Goal: Information Seeking & Learning: Learn about a topic

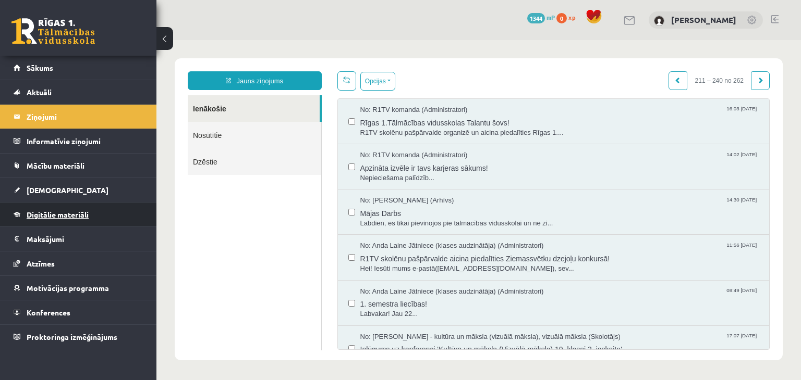
click at [29, 220] on link "Digitālie materiāli" at bounding box center [79, 215] width 130 height 24
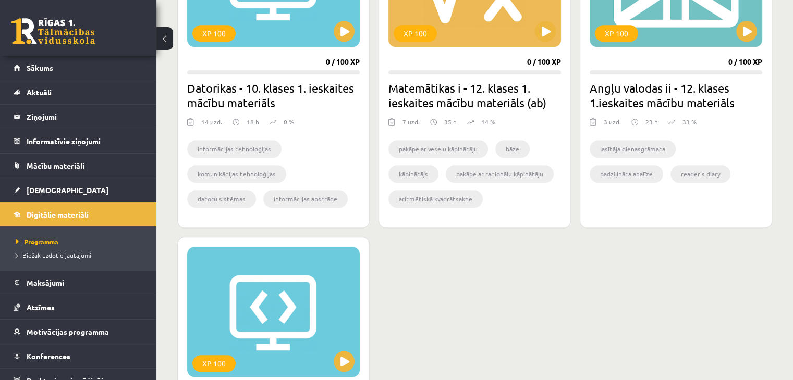
scroll to position [1052, 0]
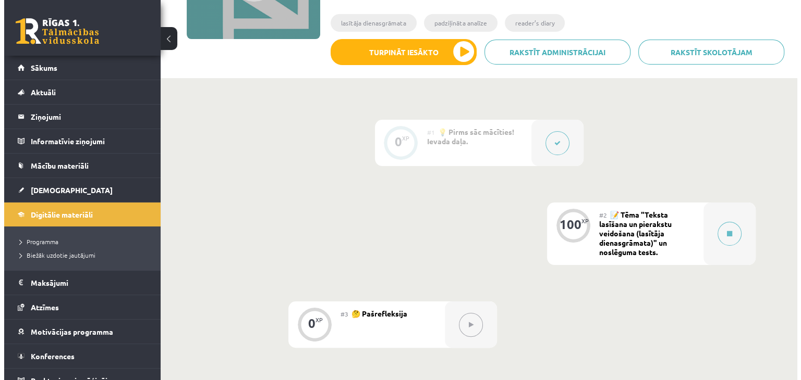
scroll to position [181, 0]
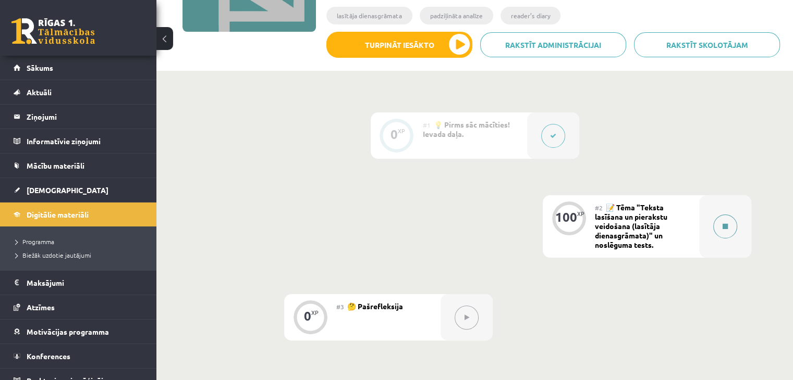
click at [721, 226] on button at bounding box center [725, 227] width 24 height 24
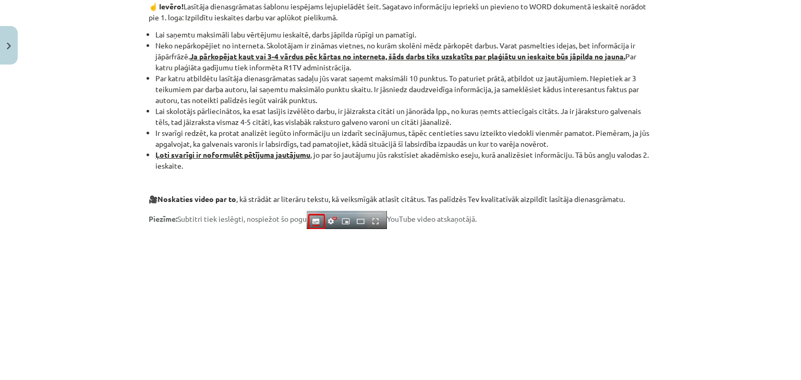
scroll to position [873, 0]
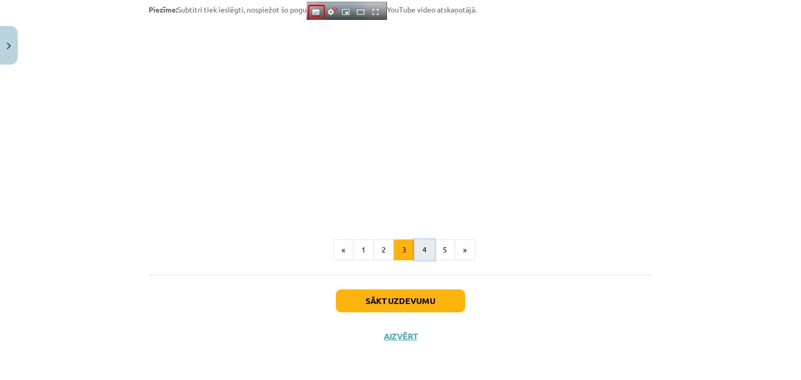
click at [418, 253] on button "4" at bounding box center [424, 250] width 21 height 21
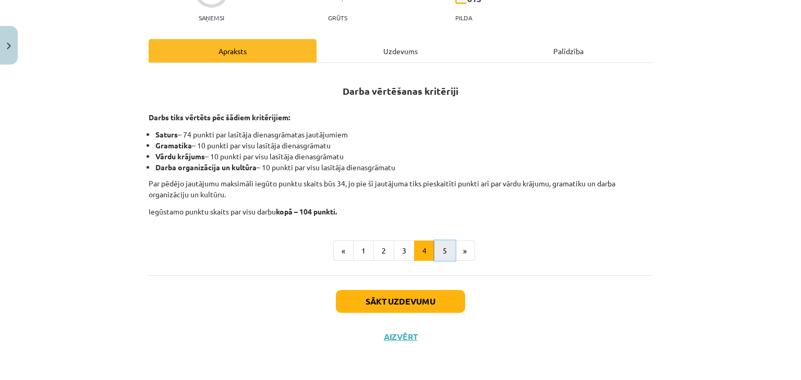
click at [434, 243] on button "5" at bounding box center [444, 251] width 21 height 21
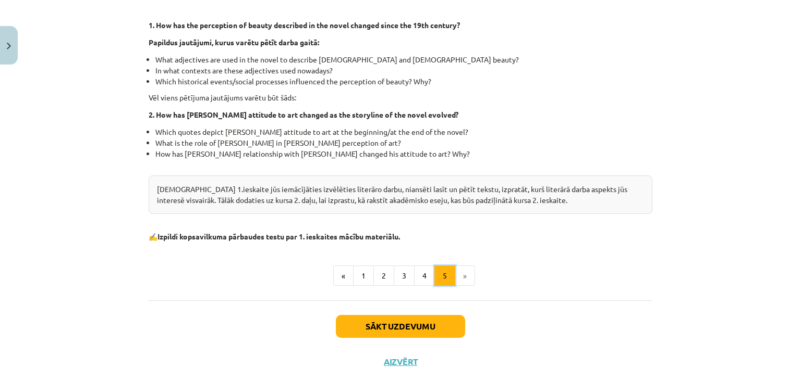
scroll to position [292, 0]
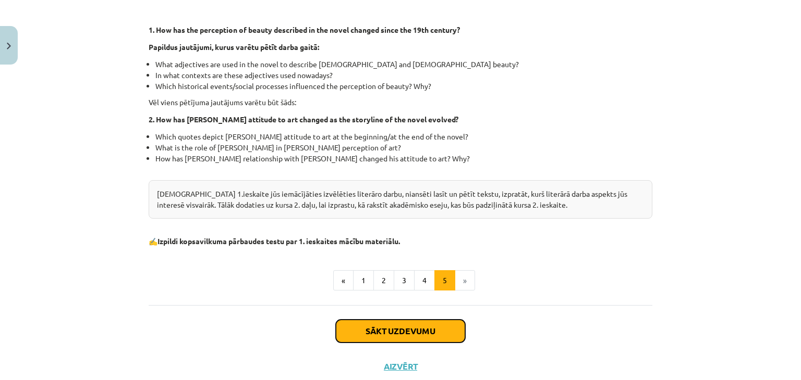
click at [360, 335] on button "Sākt uzdevumu" at bounding box center [400, 331] width 129 height 23
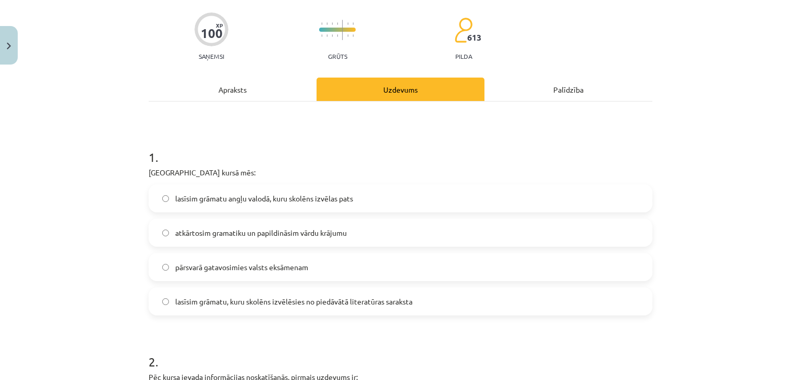
scroll to position [139, 0]
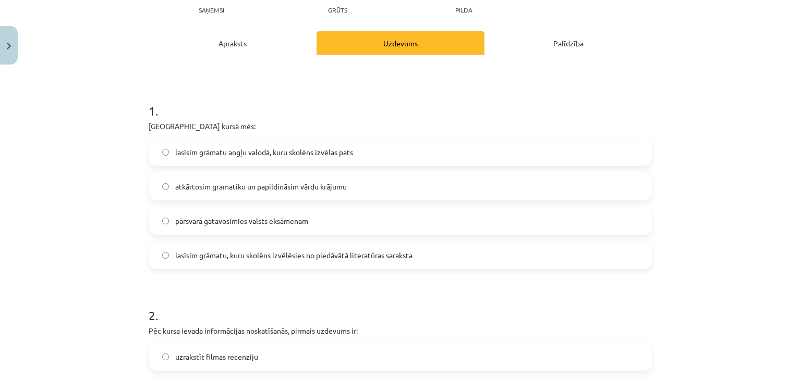
click at [191, 247] on label "lasīsim grāmatu, kuru skolēns izvēlēsies no piedāvātā literatūras saraksta" at bounding box center [400, 255] width 501 height 26
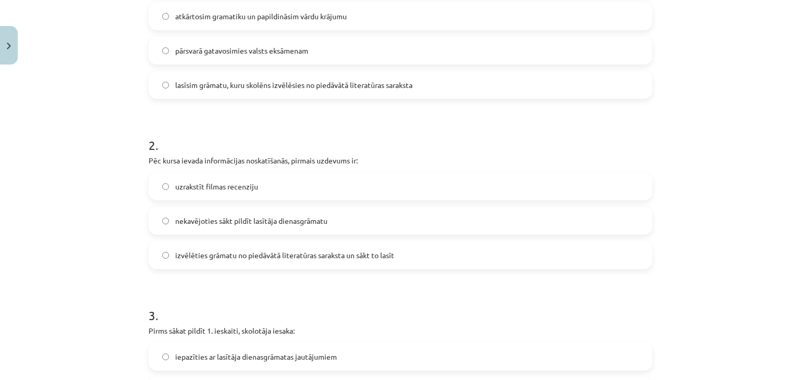
scroll to position [310, 0]
click at [179, 259] on span "izvēlēties grāmatu no piedāvātā literatūras saraksta un sākt to lasīt" at bounding box center [284, 255] width 219 height 11
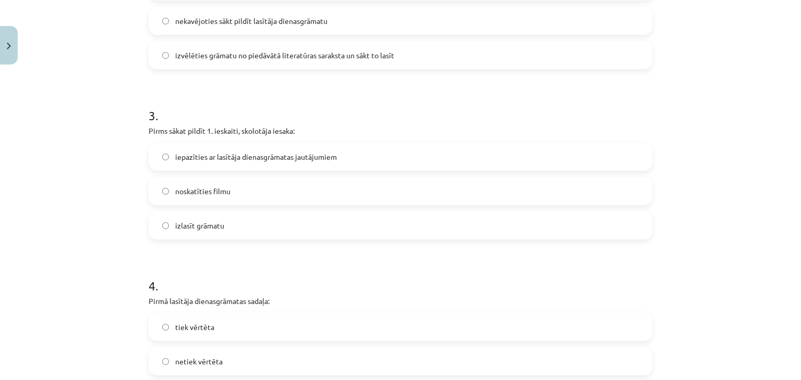
scroll to position [509, 0]
click at [181, 160] on span "iepazīties ar lasītāja dienasgrāmatas jautājumiem" at bounding box center [256, 157] width 162 height 11
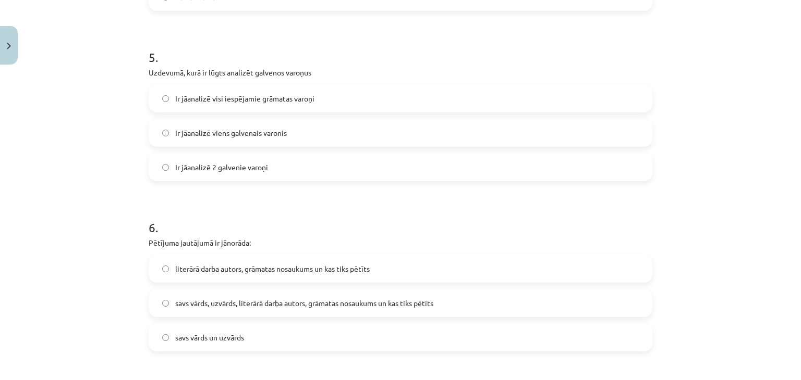
scroll to position [873, 0]
click at [169, 166] on label "Ir jāanalizē 2 galvenie varoņi" at bounding box center [400, 169] width 501 height 26
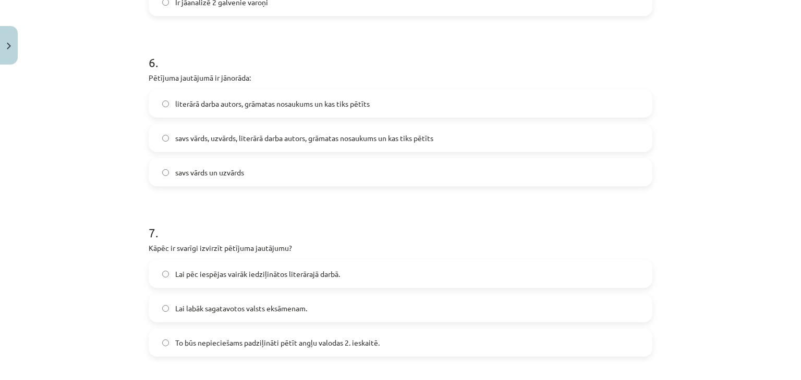
scroll to position [1039, 0]
click at [180, 148] on label "savs vārds, uzvārds, literārā darba autors, grāmatas nosaukums un kas tiks pētī…" at bounding box center [400, 139] width 501 height 26
click at [215, 109] on label "literārā darba autors, grāmatas nosaukums un kas tiks pētīts" at bounding box center [400, 104] width 501 height 26
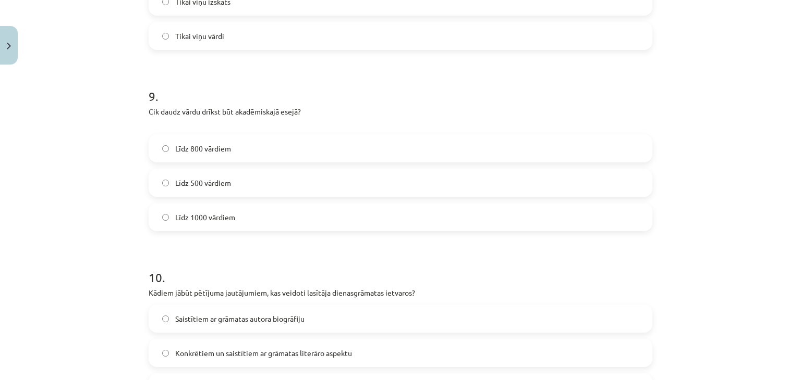
scroll to position [1519, 0]
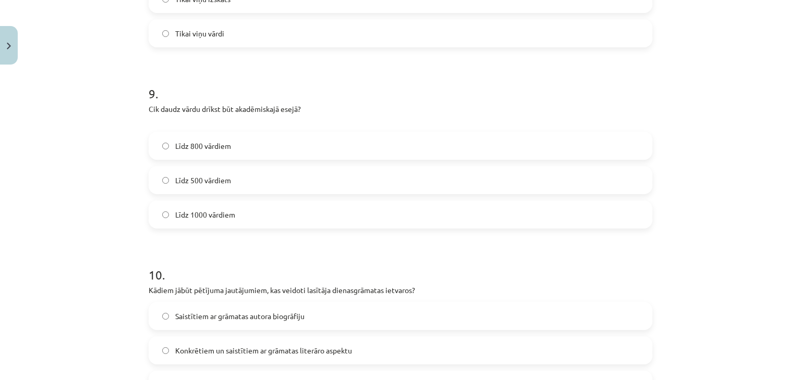
click at [192, 151] on span "Līdz 800 vārdiem" at bounding box center [203, 146] width 56 height 11
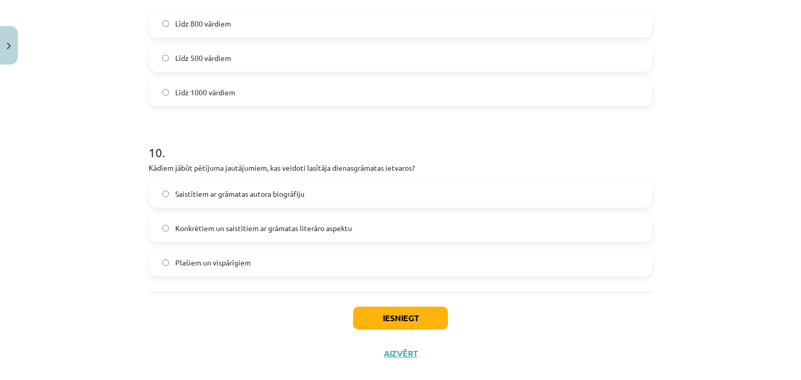
scroll to position [1645, 0]
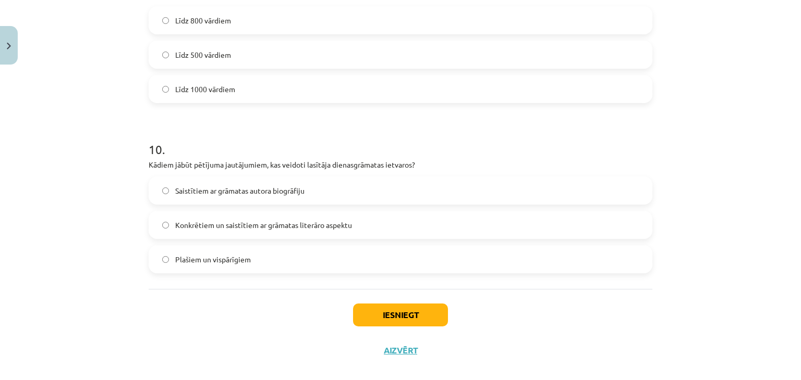
click at [297, 238] on div "Konkrētiem un saistītiem ar grāmatas literāro aspektu" at bounding box center [400, 225] width 503 height 28
click at [215, 226] on span "Konkrētiem un saistītiem ar grāmatas literāro aspektu" at bounding box center [263, 225] width 177 height 11
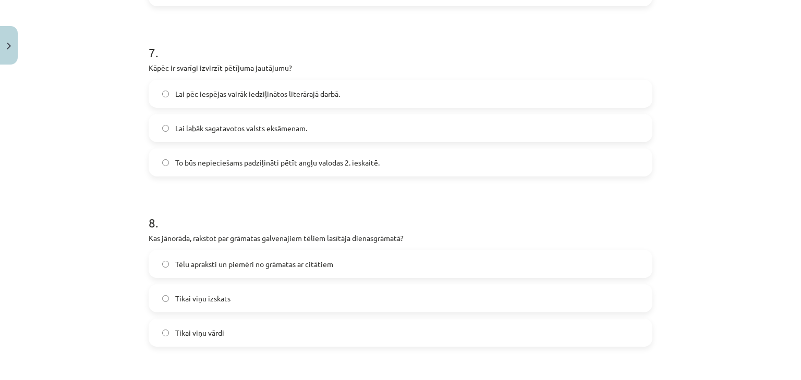
scroll to position [1219, 0]
click at [300, 89] on span "Lai pēc iespējas vairāk iedziļinātos literārajā darbā." at bounding box center [257, 94] width 165 height 11
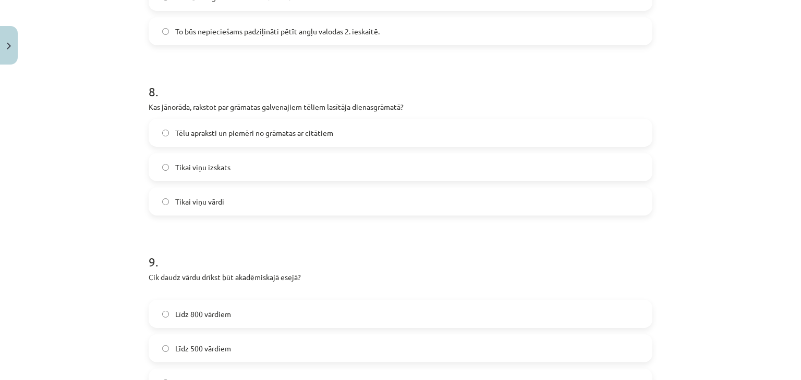
scroll to position [1354, 0]
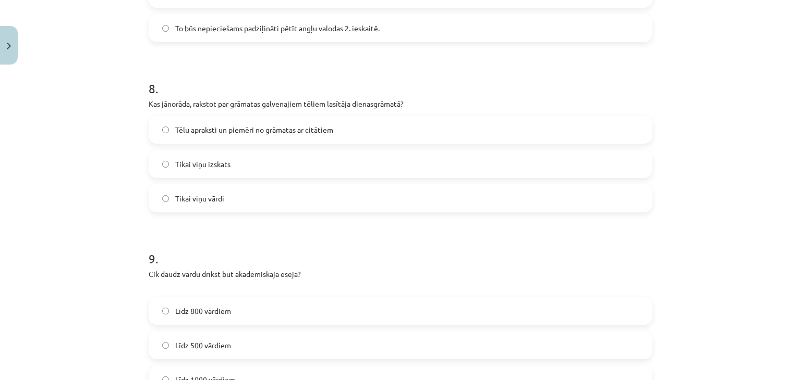
click at [192, 136] on label "Tēlu apraksti un piemēri no grāmatas ar citātiem" at bounding box center [400, 130] width 501 height 26
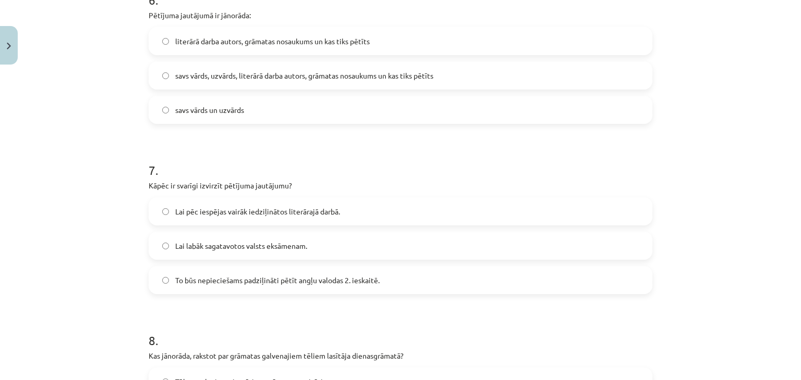
scroll to position [1659, 0]
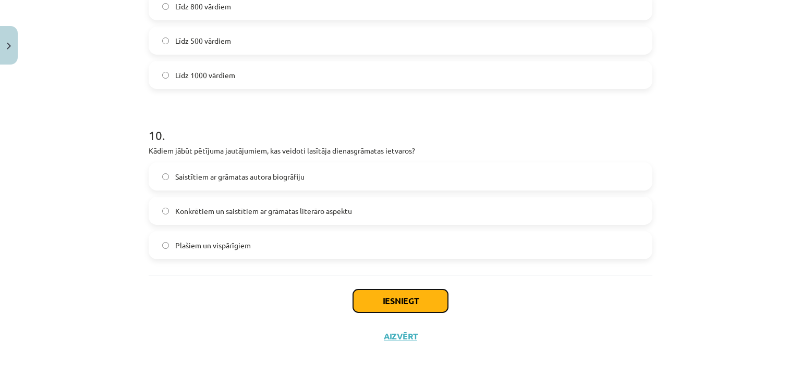
click at [379, 290] on button "Iesniegt" at bounding box center [400, 301] width 95 height 23
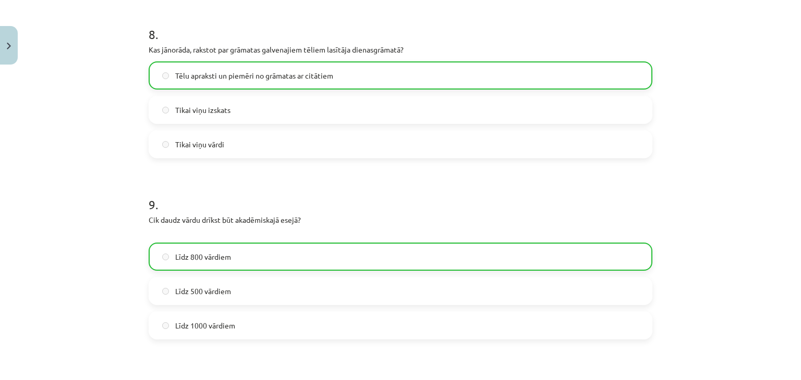
scroll to position [1691, 0]
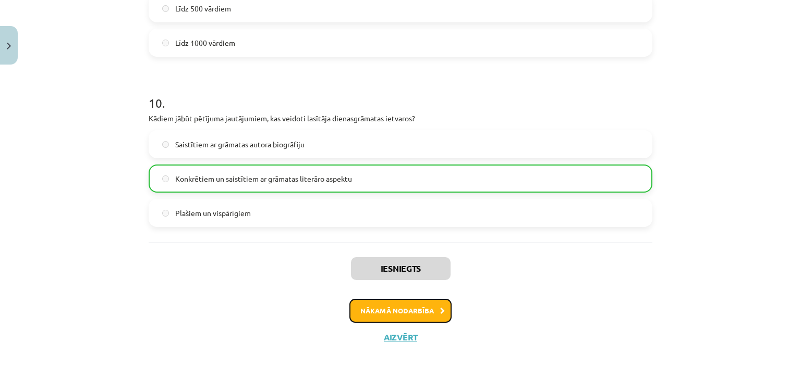
click at [398, 308] on button "Nākamā nodarbība" at bounding box center [400, 311] width 102 height 24
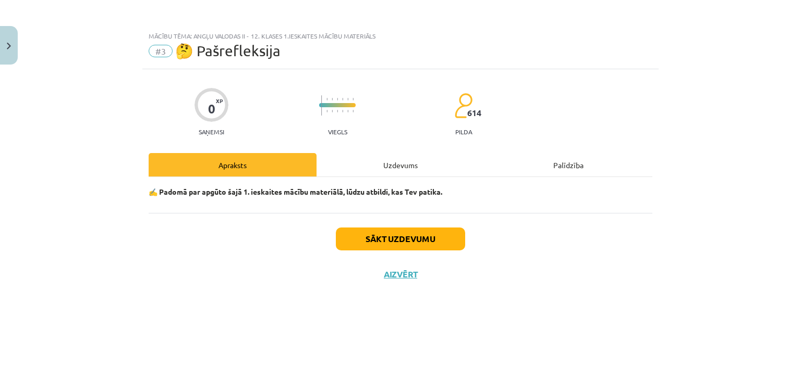
scroll to position [0, 0]
click at [370, 229] on button "Sākt uzdevumu" at bounding box center [400, 239] width 129 height 23
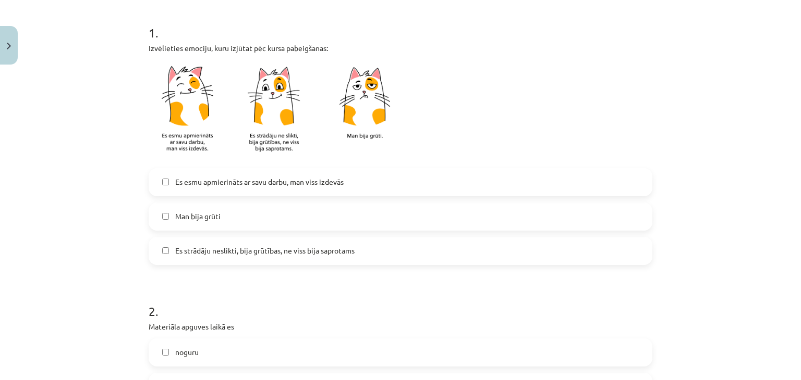
scroll to position [200, 0]
click at [231, 247] on span "Es strādāju neslikti, bija grūtības, ne viss bija saprotams" at bounding box center [264, 250] width 179 height 11
click at [207, 173] on label "Es esmu apmierināts ar savu darbu, man viss izdevās" at bounding box center [400, 182] width 501 height 26
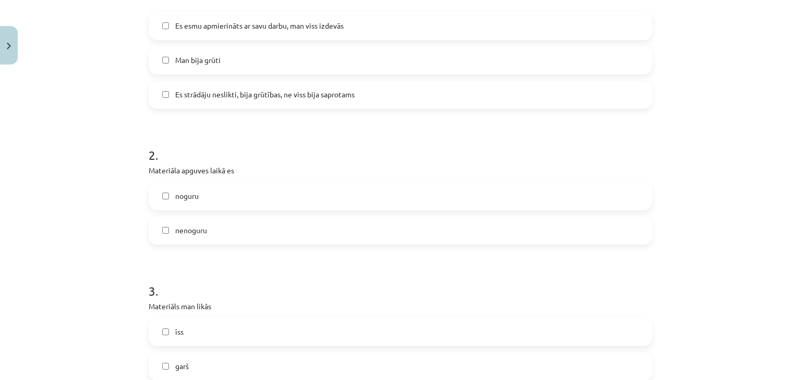
scroll to position [358, 0]
click at [185, 217] on label "nenoguru" at bounding box center [400, 230] width 501 height 26
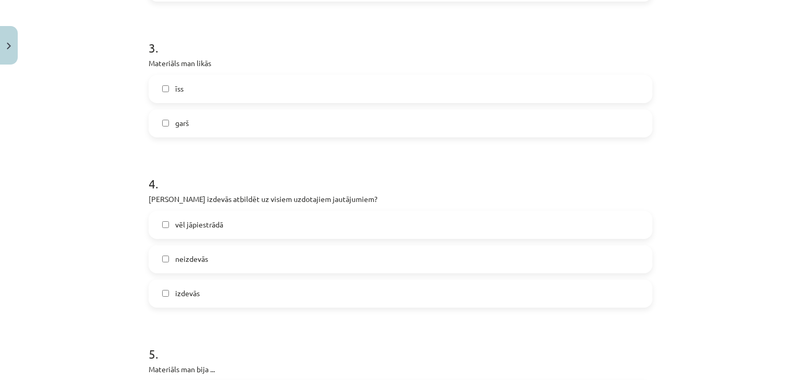
scroll to position [605, 0]
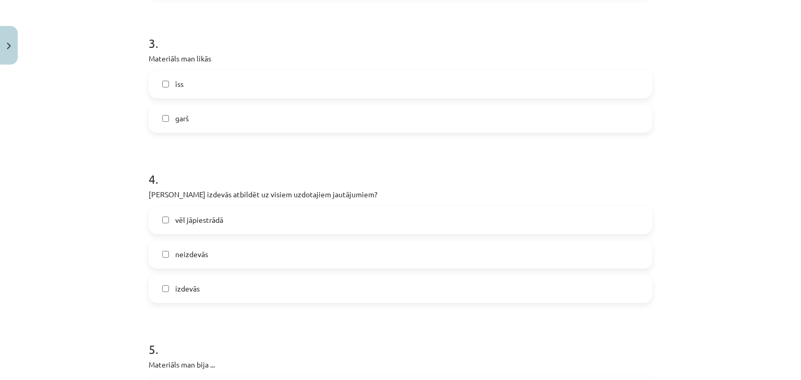
click at [173, 90] on label "īss" at bounding box center [400, 84] width 501 height 26
click at [175, 287] on span "izdevās" at bounding box center [187, 289] width 24 height 11
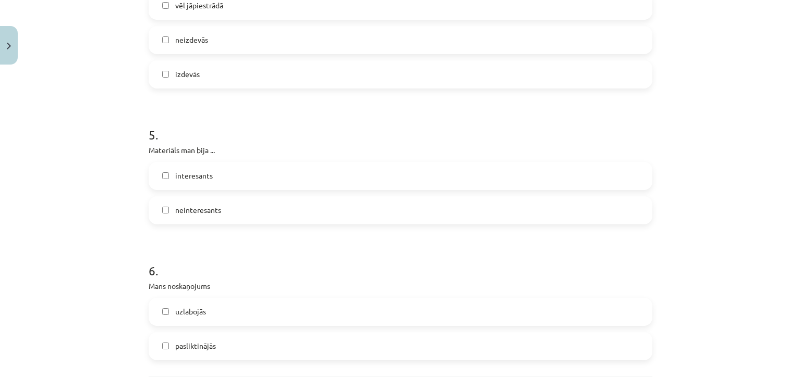
scroll to position [865, 0]
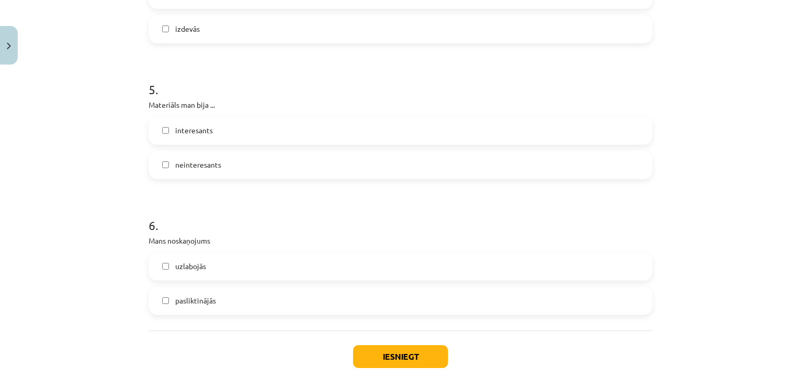
click at [177, 140] on label "interesants" at bounding box center [400, 131] width 501 height 26
click at [199, 279] on label "uzlabojās" at bounding box center [400, 267] width 501 height 26
click at [384, 349] on button "Iesniegt" at bounding box center [400, 357] width 95 height 23
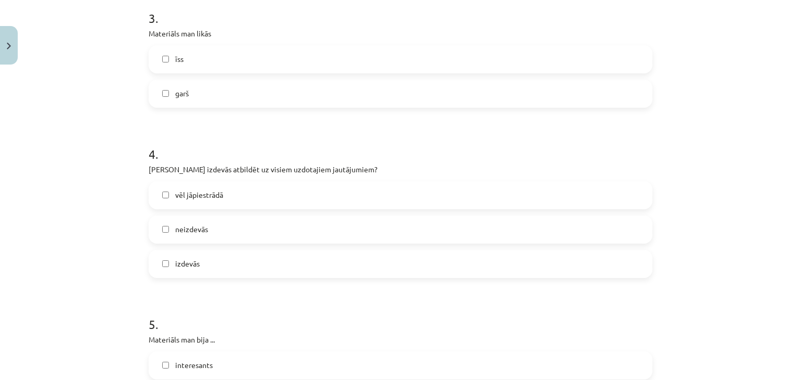
scroll to position [613, 0]
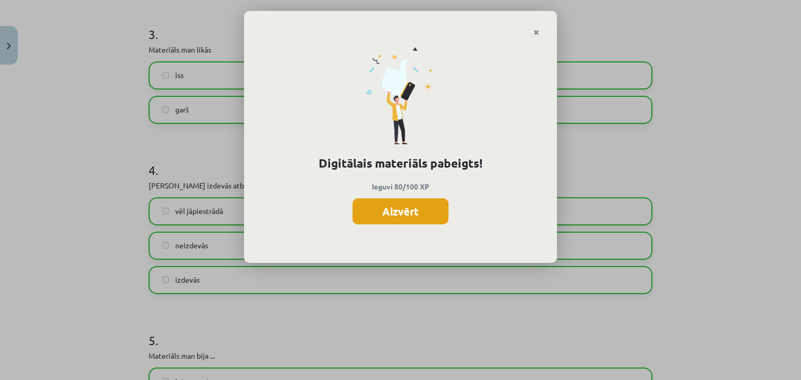
click at [412, 212] on button "Aizvērt" at bounding box center [400, 212] width 96 height 26
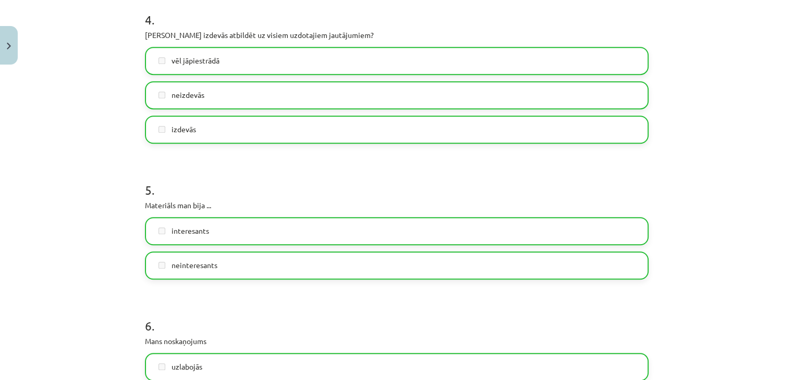
scroll to position [920, 0]
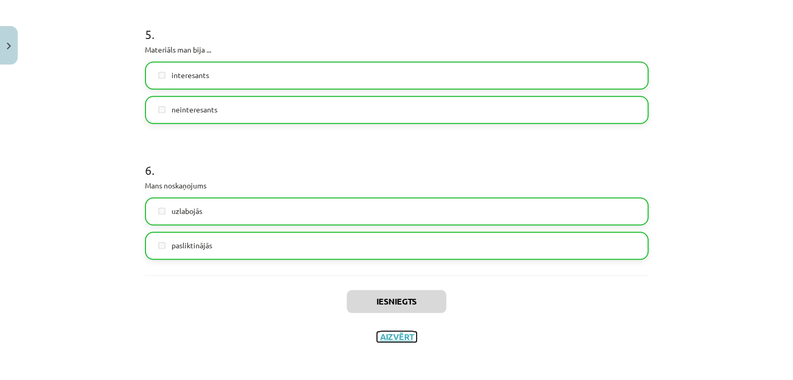
click at [402, 341] on button "Aizvērt" at bounding box center [397, 337] width 40 height 10
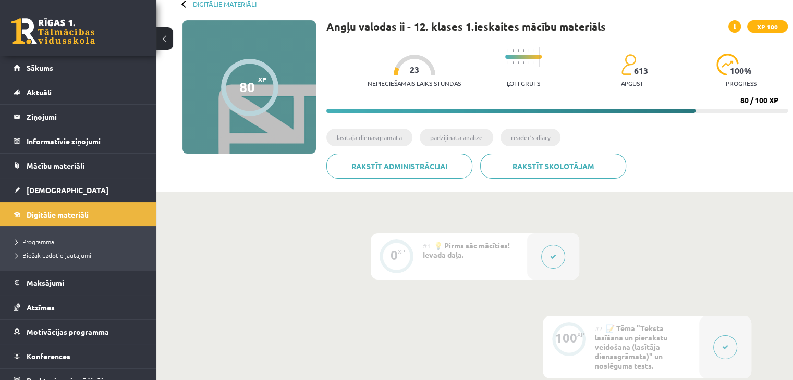
scroll to position [0, 0]
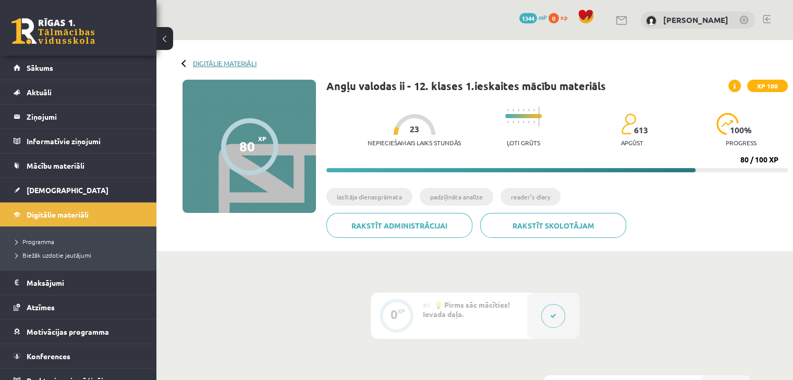
click at [212, 59] on link "Digitālie materiāli" at bounding box center [225, 63] width 64 height 8
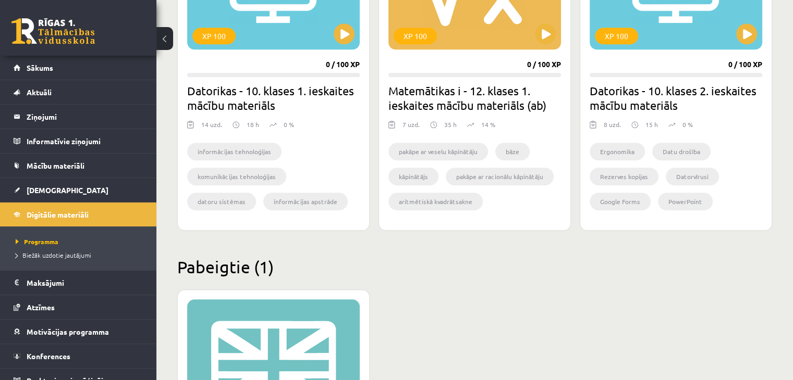
scroll to position [907, 0]
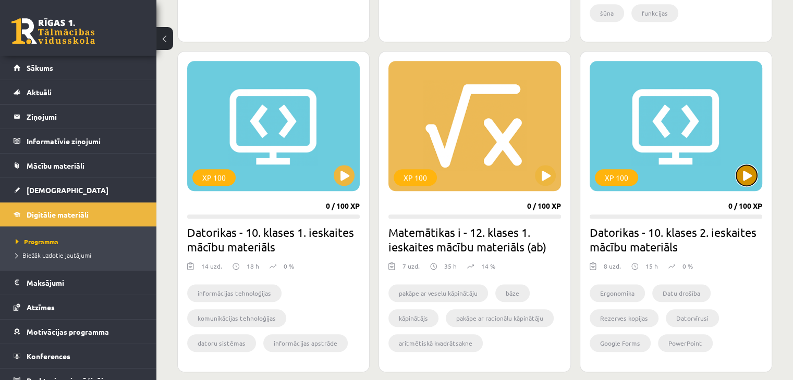
click at [751, 173] on button at bounding box center [746, 175] width 21 height 21
click at [545, 173] on button at bounding box center [545, 175] width 21 height 21
